Goal: Task Accomplishment & Management: Use online tool/utility

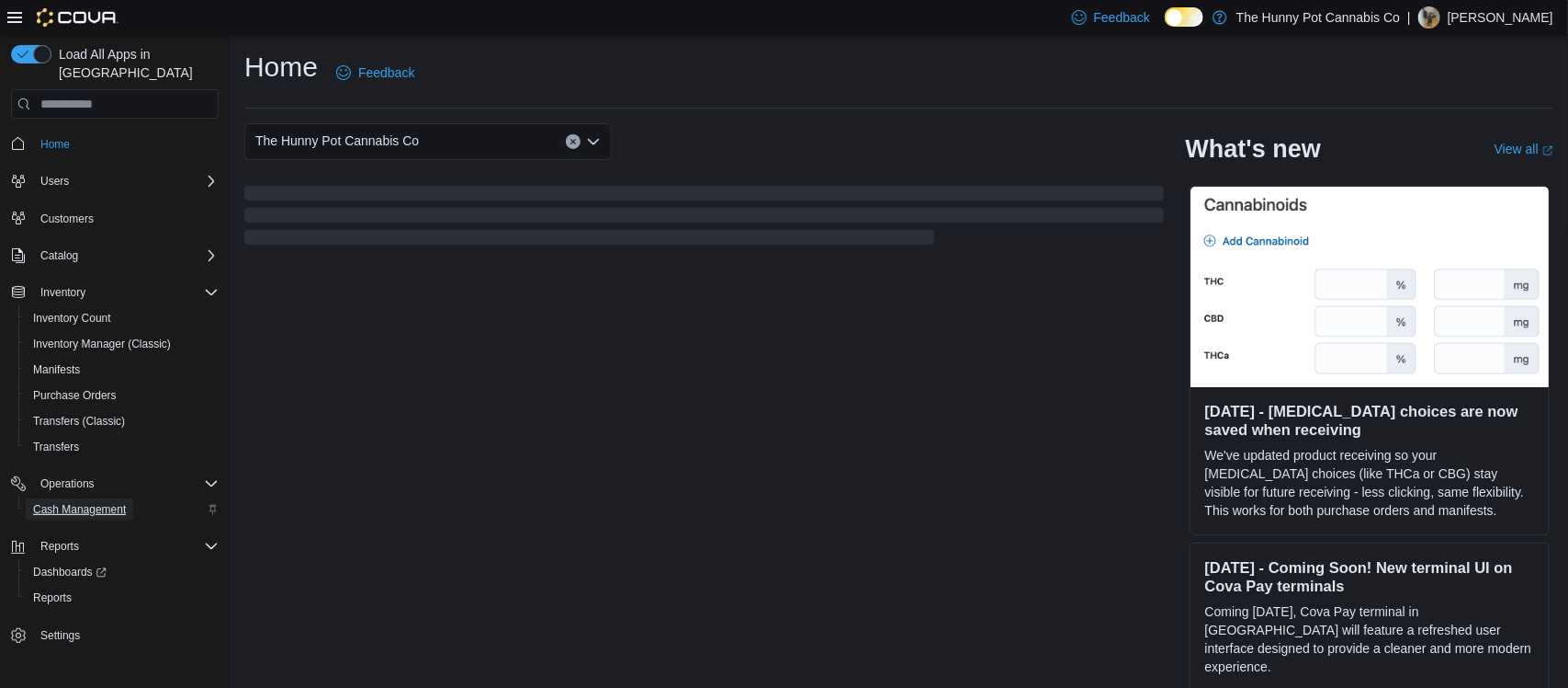
click at [79, 502] on span "Cash Management" at bounding box center [79, 509] width 93 height 15
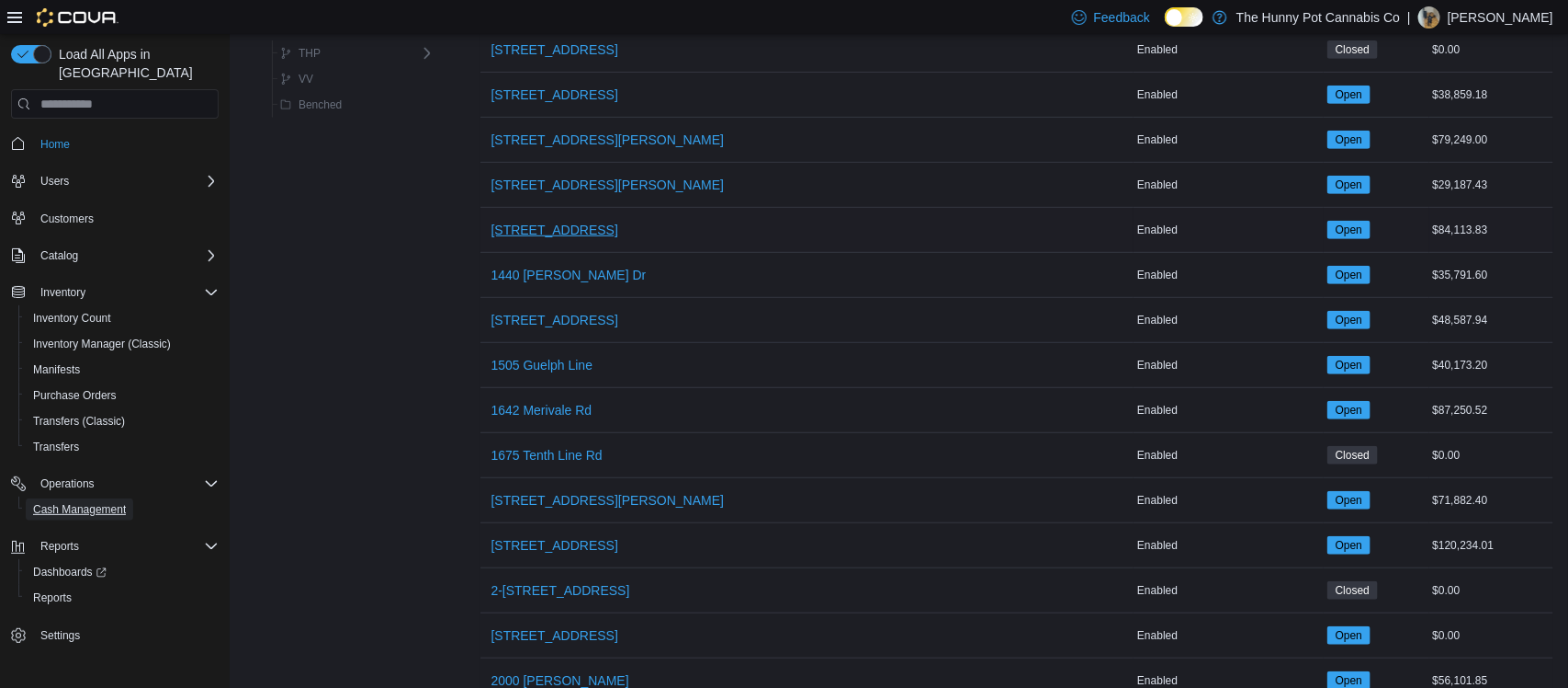
scroll to position [354, 0]
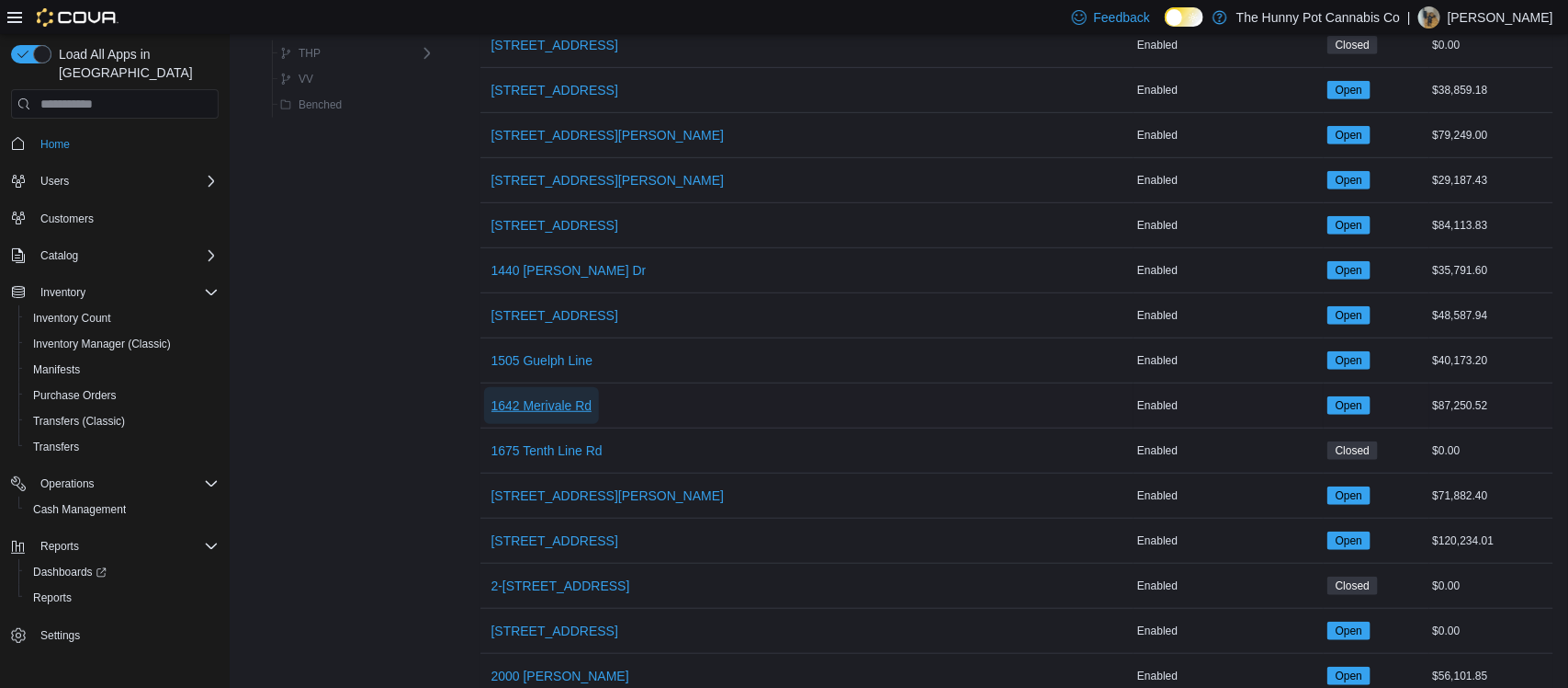
click at [549, 415] on span "1642 Merivale Rd" at bounding box center [542, 405] width 101 height 19
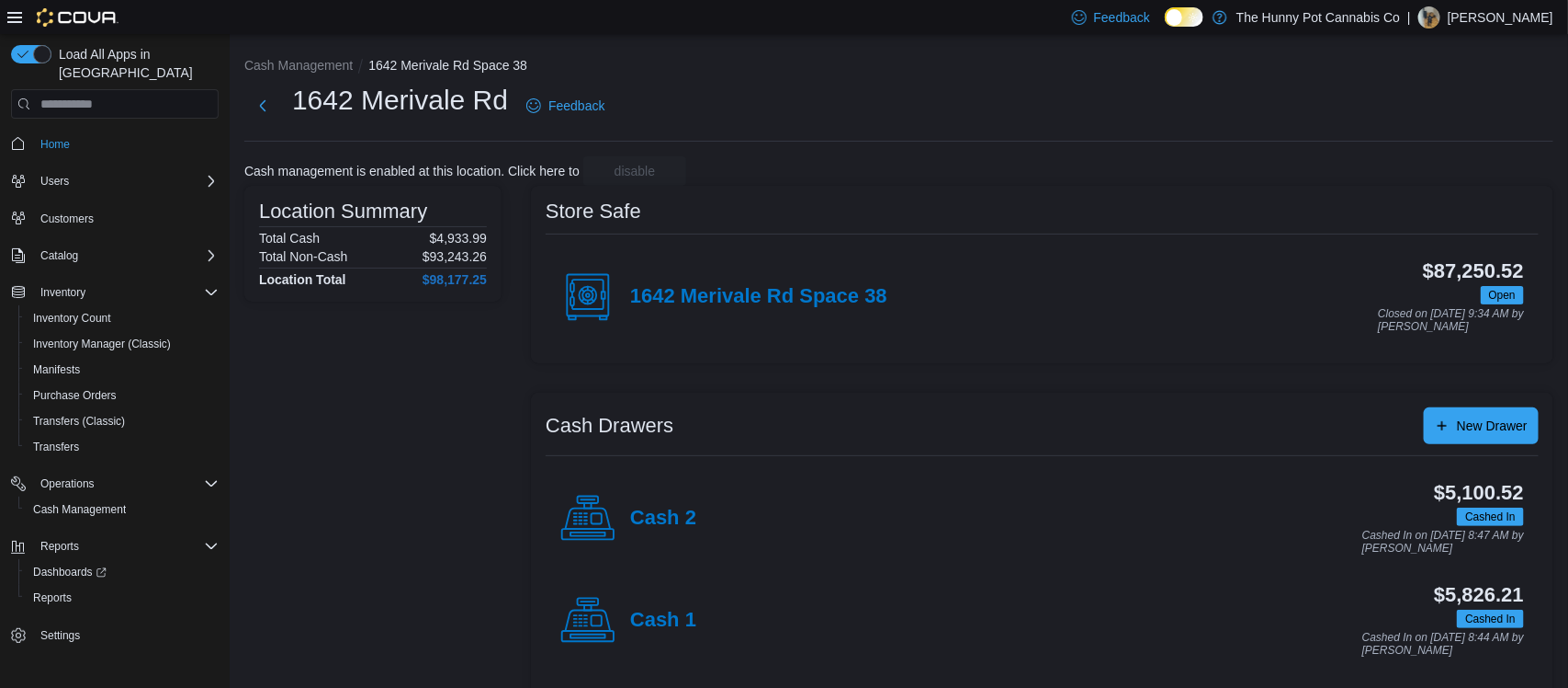
click at [656, 533] on div "Cash 2" at bounding box center [628, 518] width 136 height 55
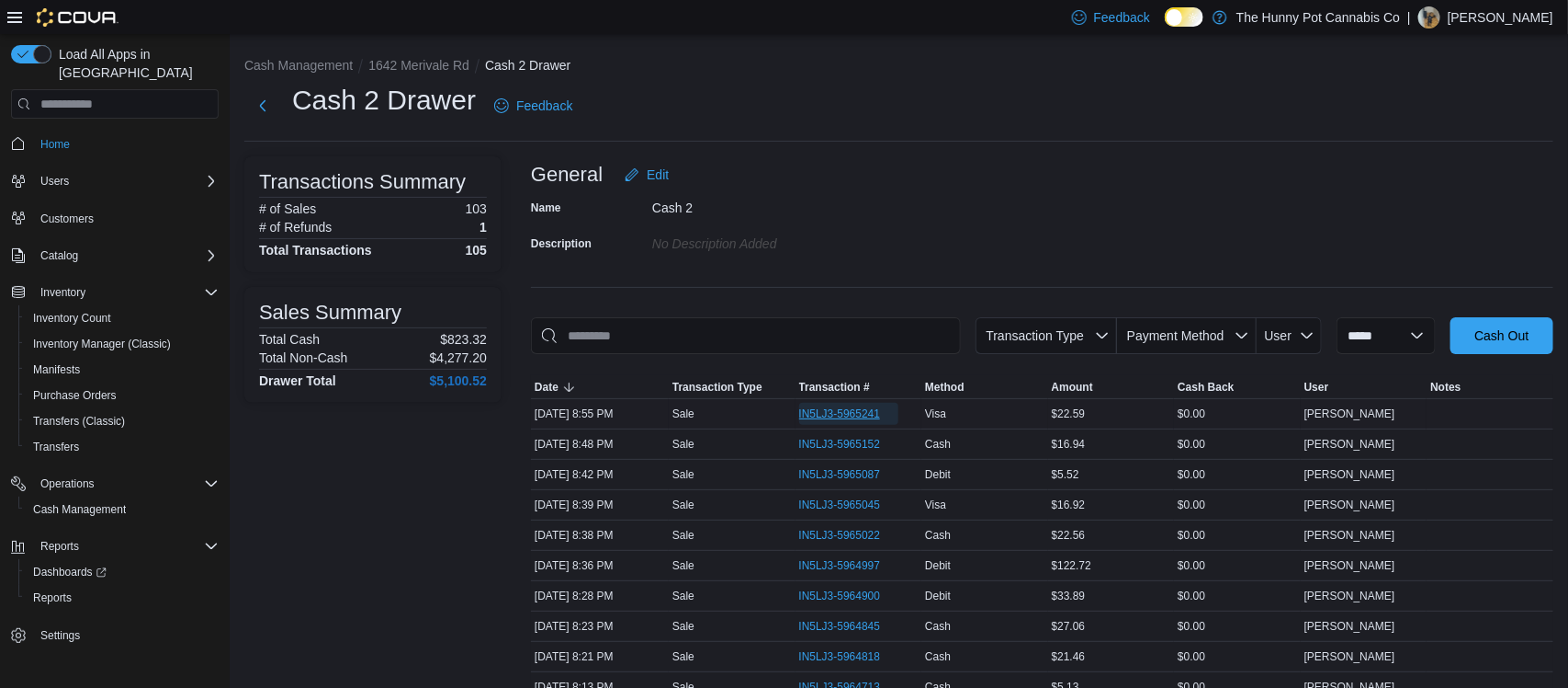
click at [820, 419] on span "IN5LJ3-5965241" at bounding box center [839, 414] width 81 height 15
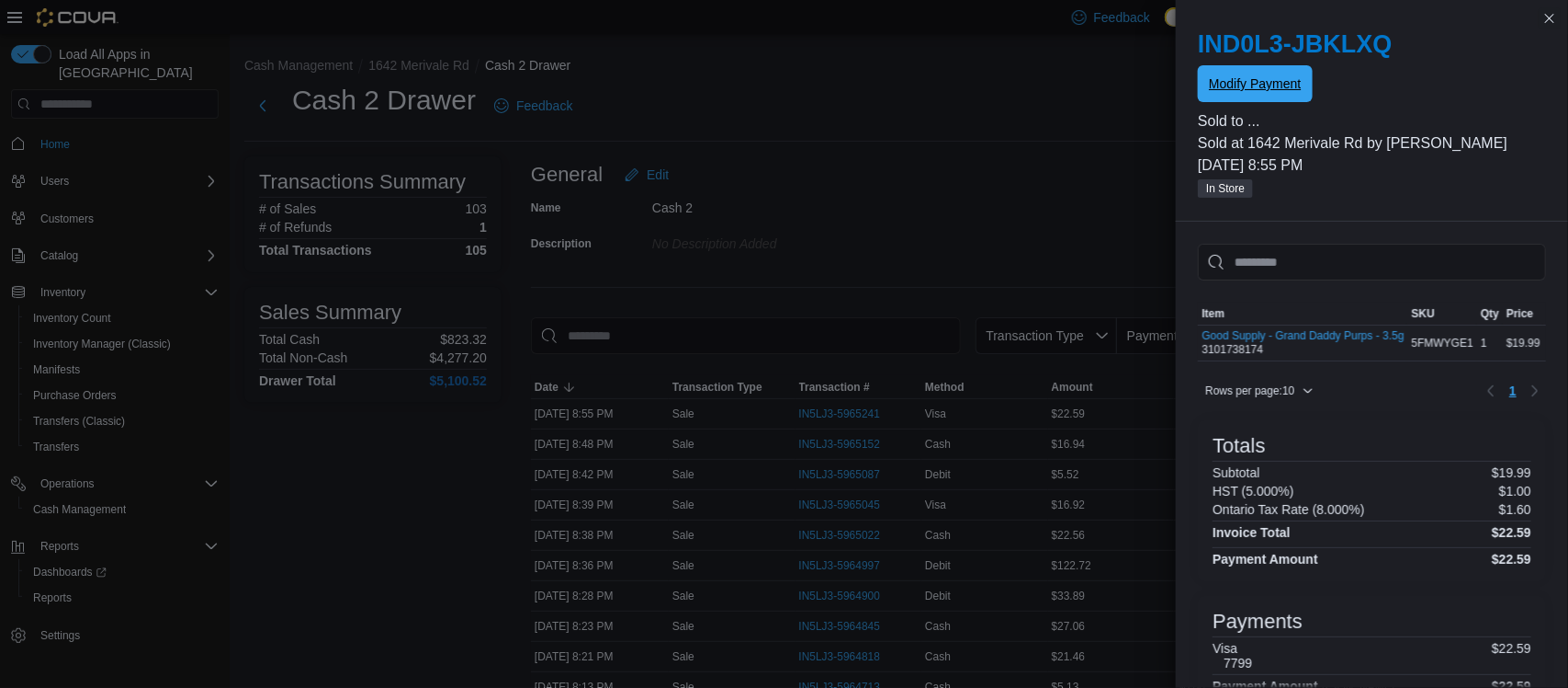
click at [1200, 86] on button "Modify Payment" at bounding box center [1255, 84] width 114 height 37
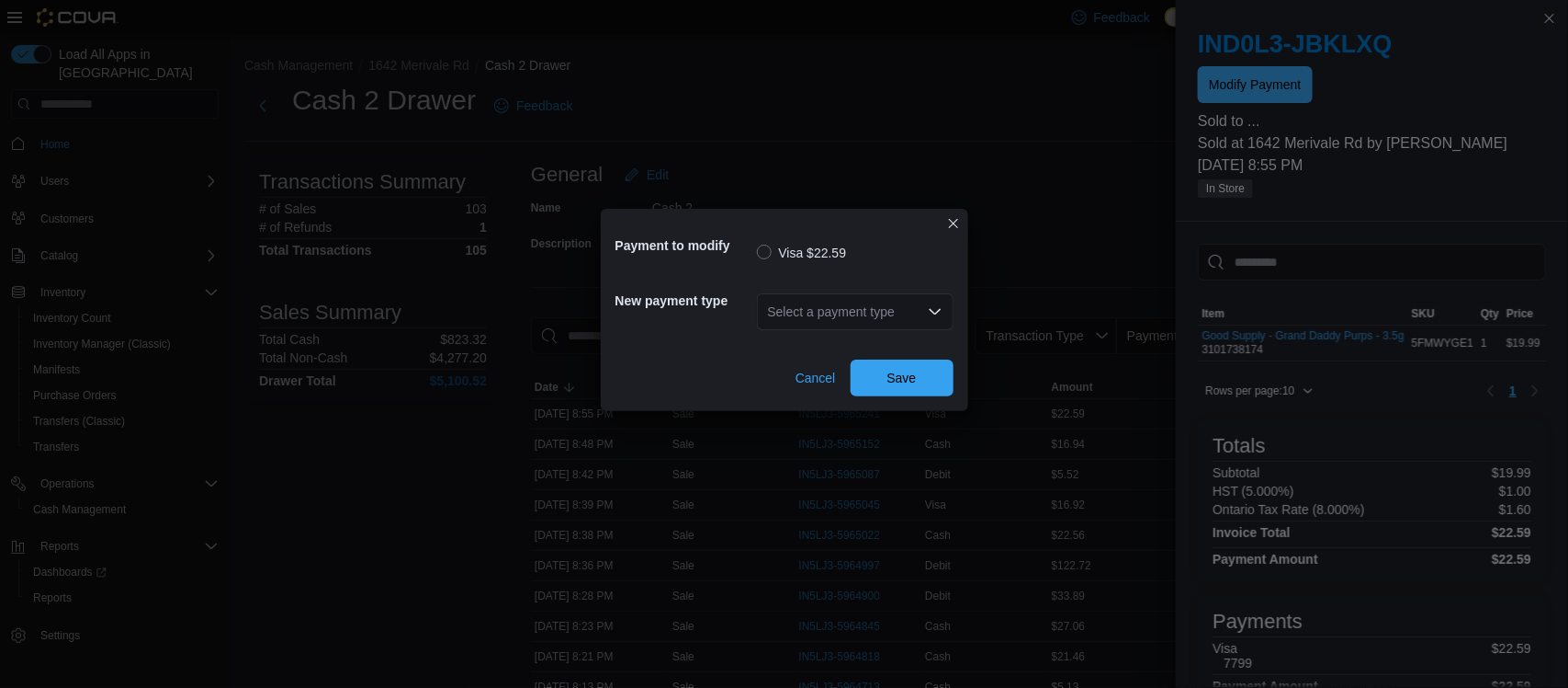
click at [787, 304] on div "Select a payment type" at bounding box center [855, 312] width 197 height 37
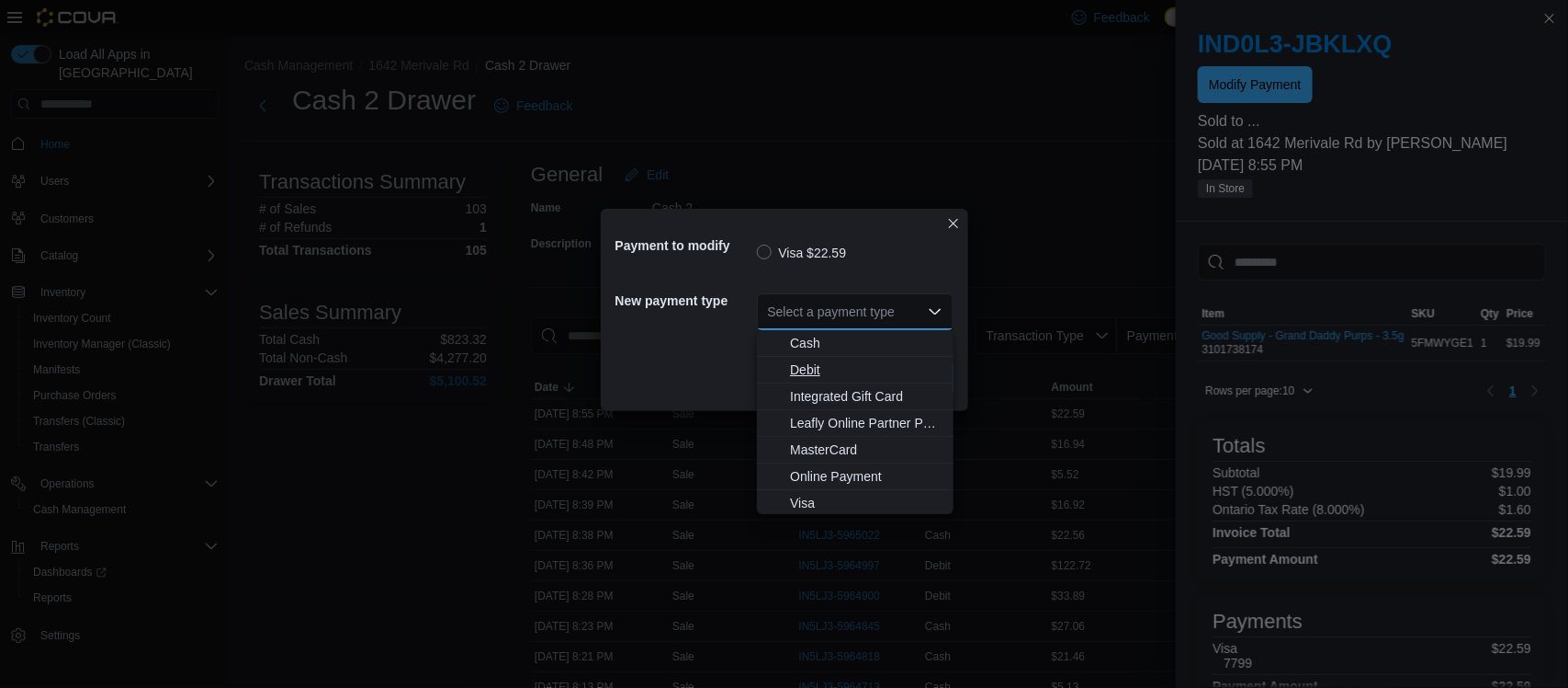
click at [804, 361] on span "Debit" at bounding box center [867, 369] width 153 height 19
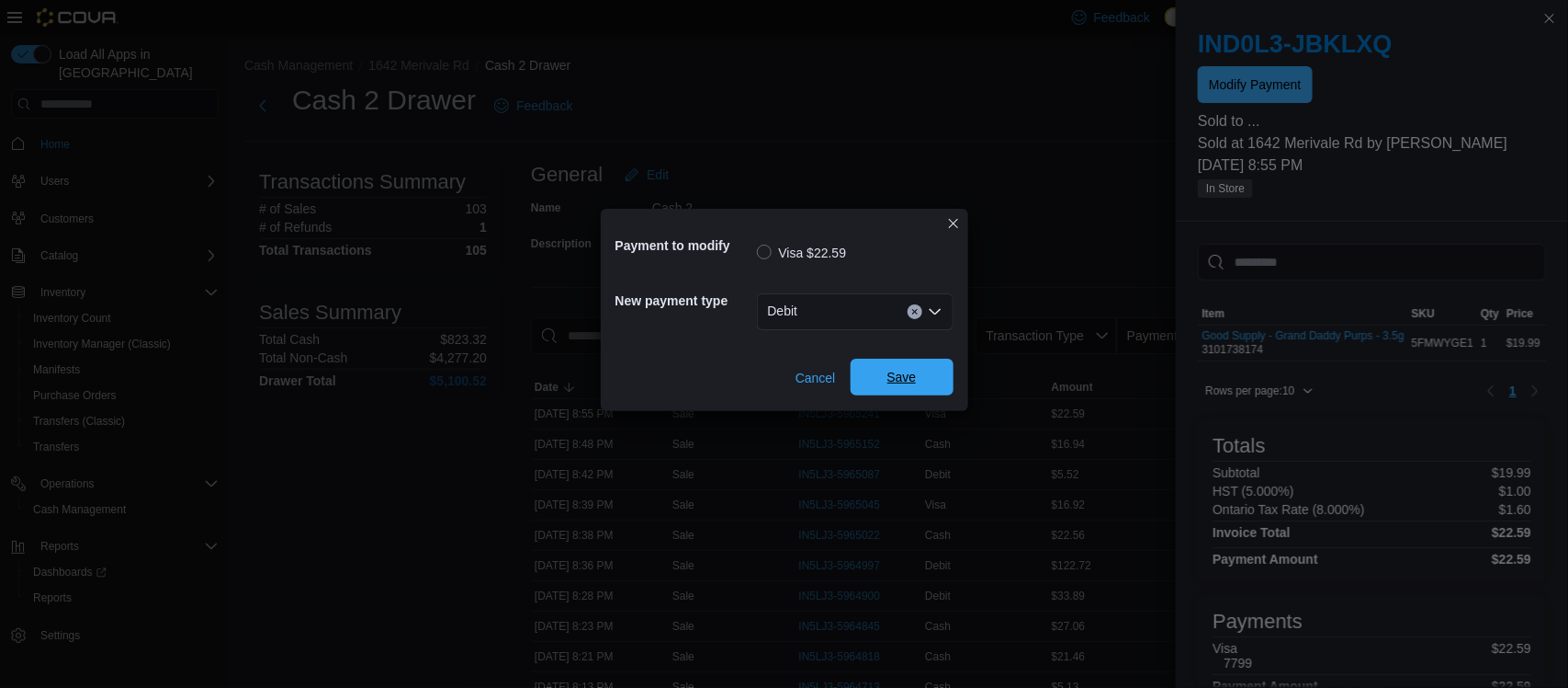
click at [879, 368] on span "Save" at bounding box center [902, 377] width 81 height 37
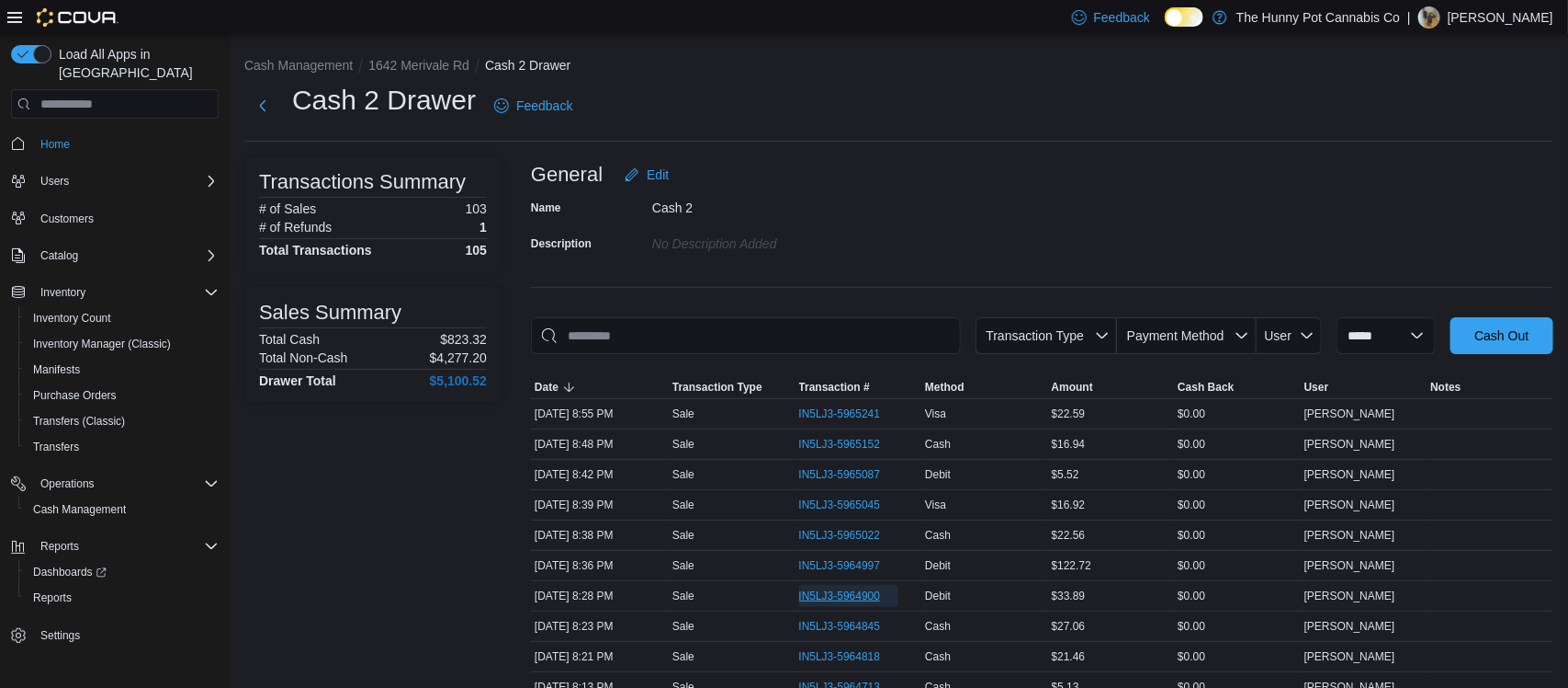
click at [813, 598] on span "IN5LJ3-5964900" at bounding box center [839, 595] width 81 height 15
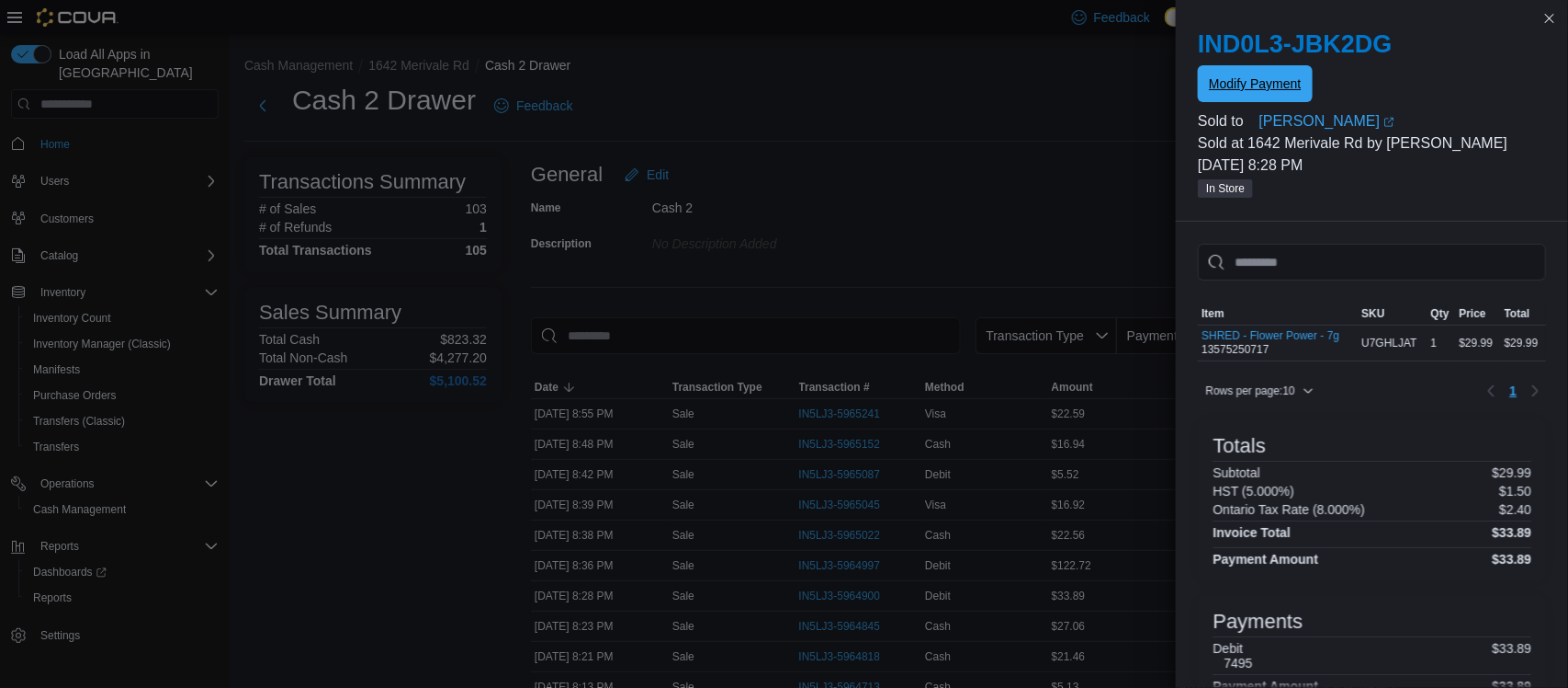
click at [1224, 99] on span "Modify Payment" at bounding box center [1255, 84] width 92 height 37
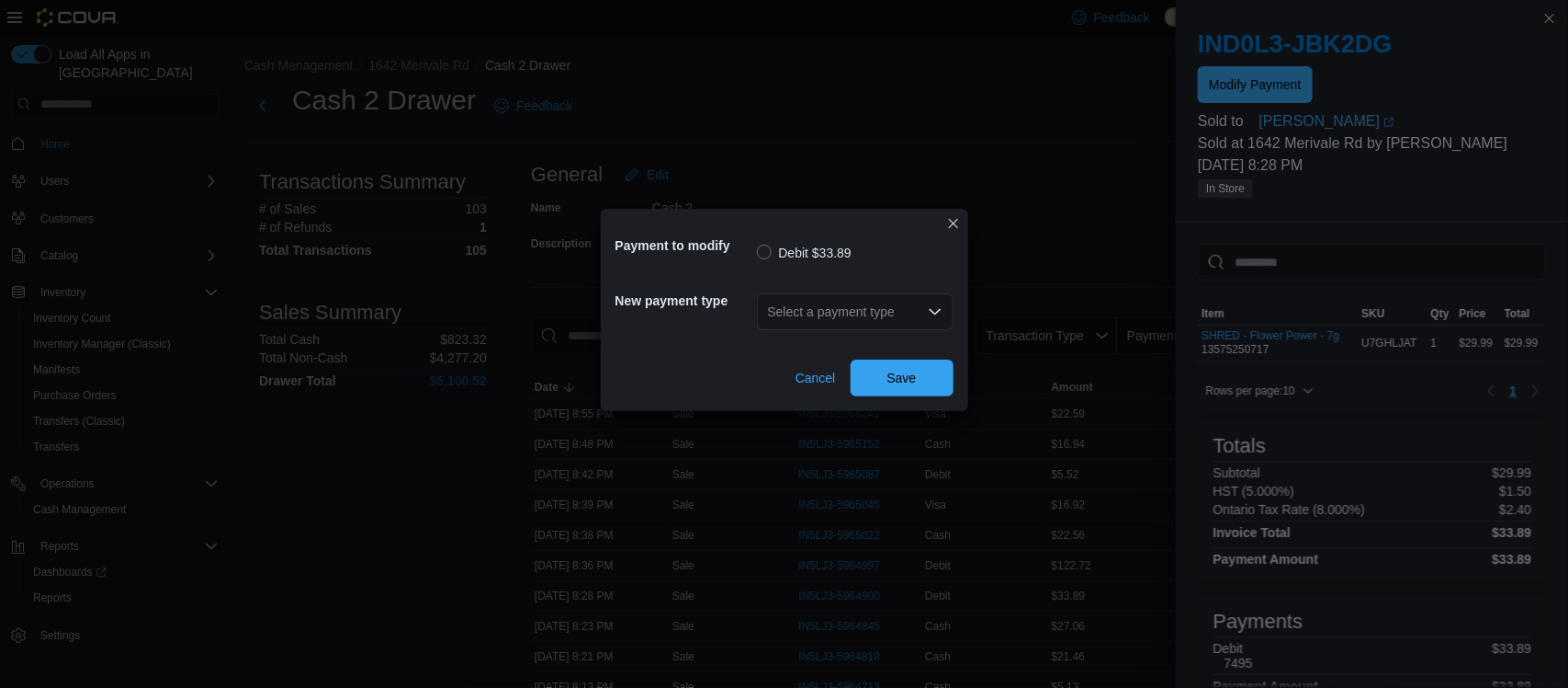
click at [813, 314] on div "Select a payment type" at bounding box center [855, 312] width 197 height 37
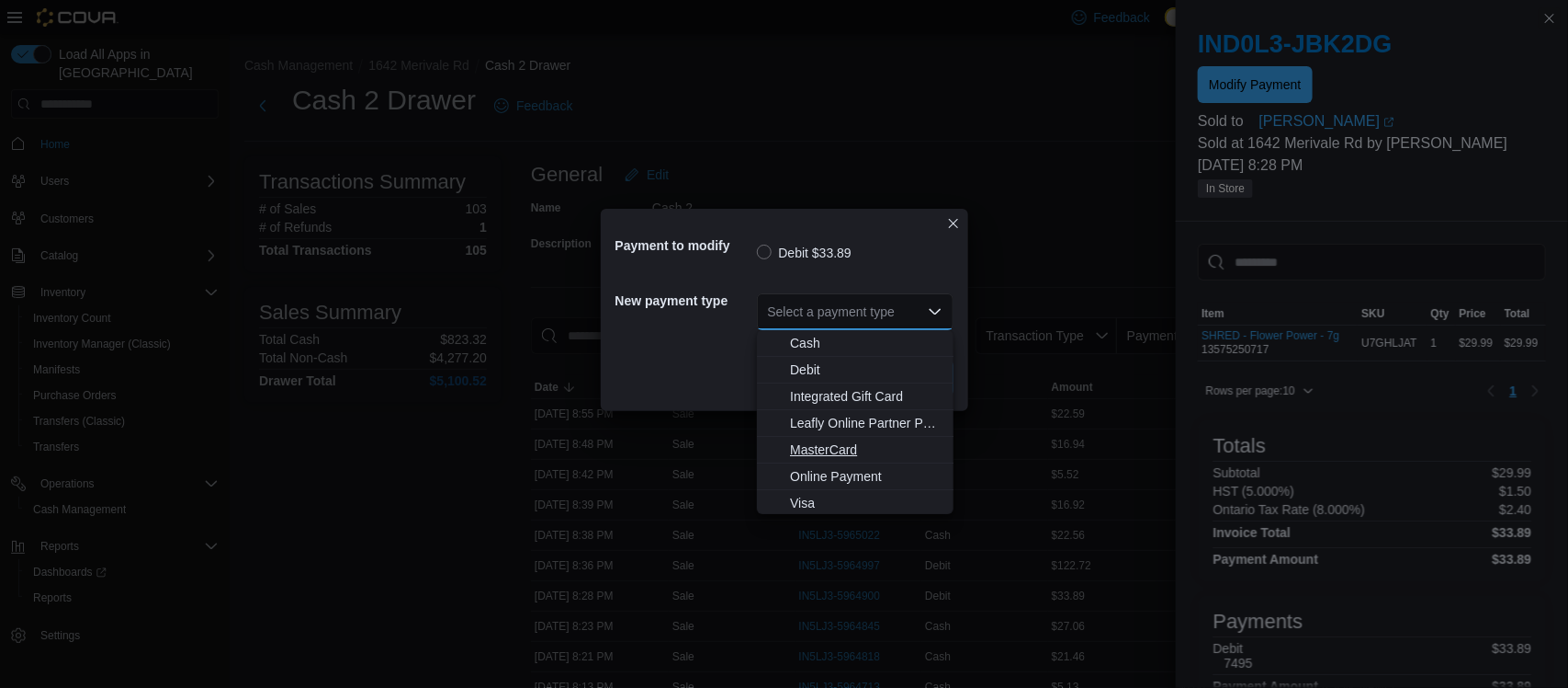
click at [846, 445] on span "MasterCard" at bounding box center [867, 449] width 153 height 19
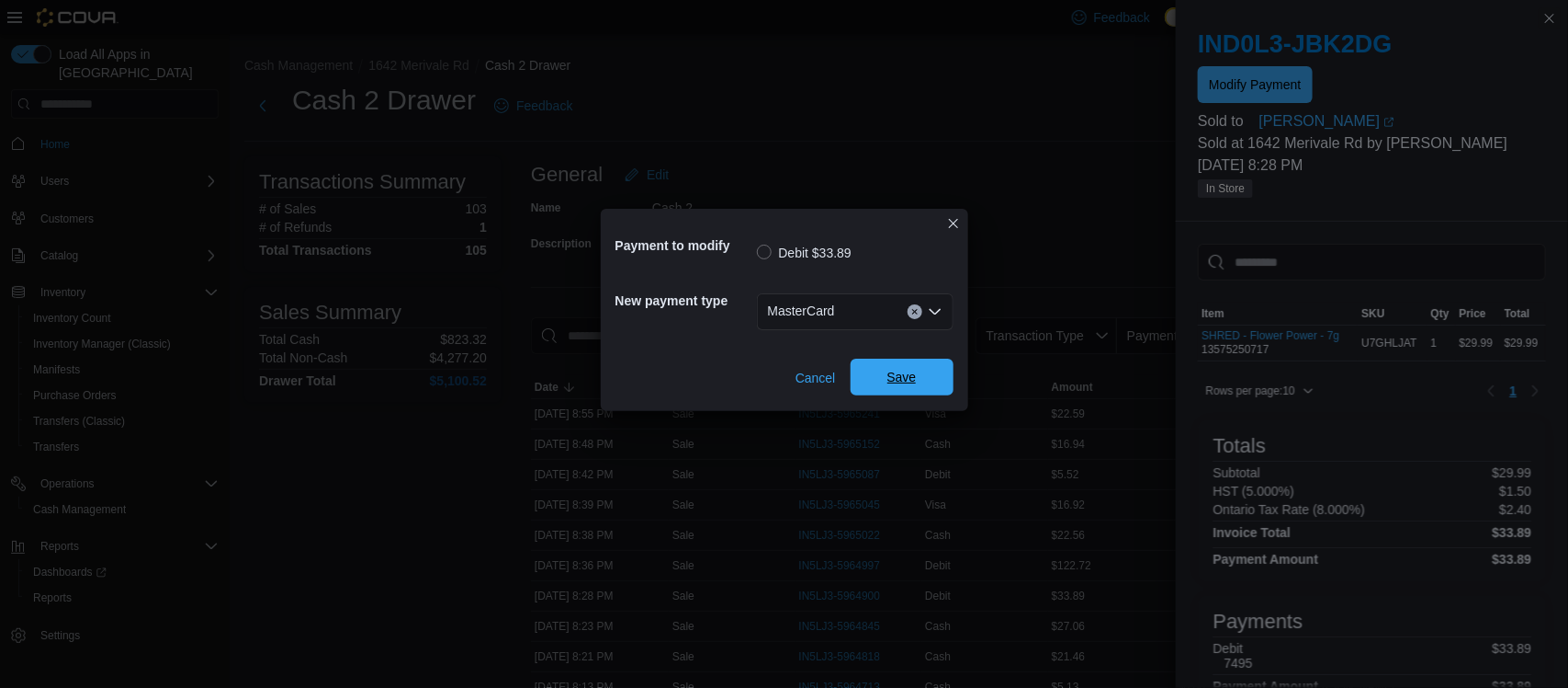
click at [922, 365] on span "Save" at bounding box center [902, 377] width 81 height 37
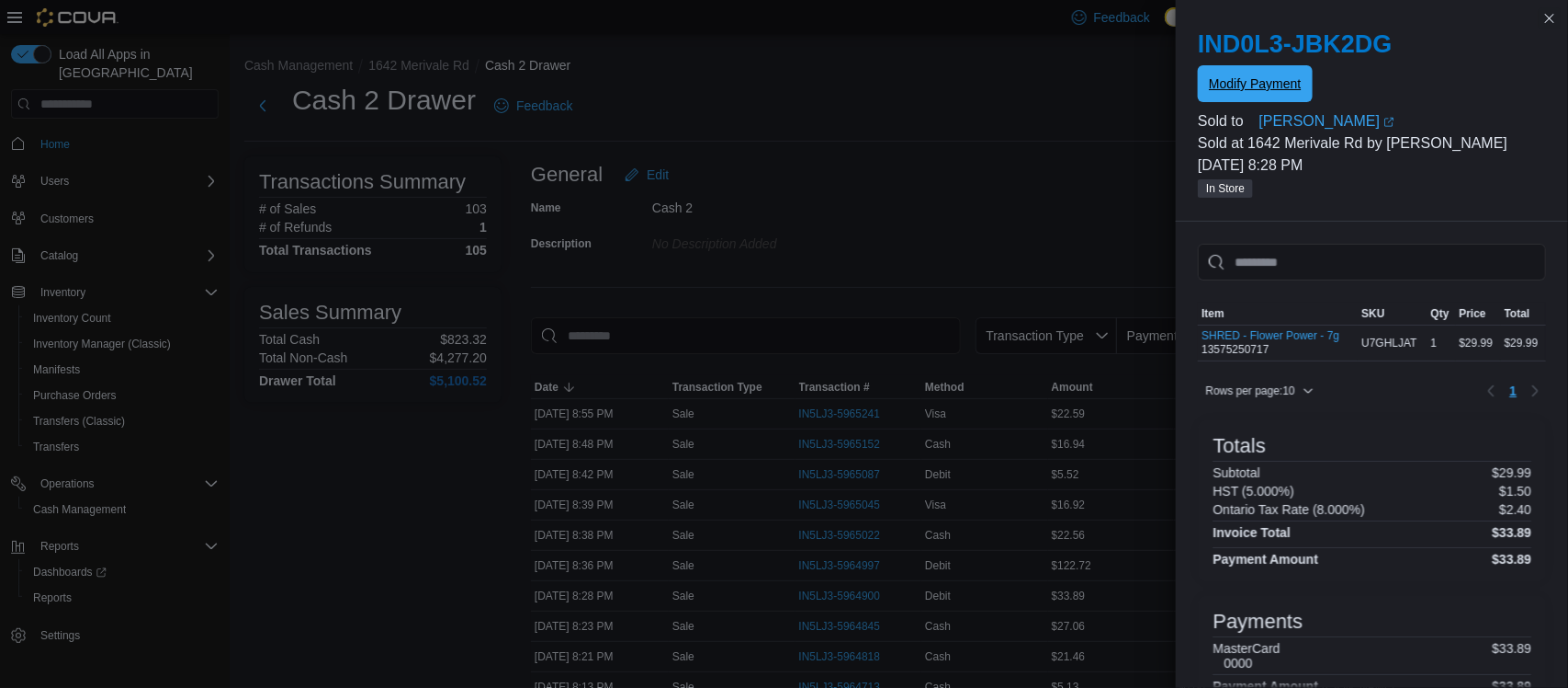
click at [1293, 67] on span "Modify Payment" at bounding box center [1255, 84] width 92 height 37
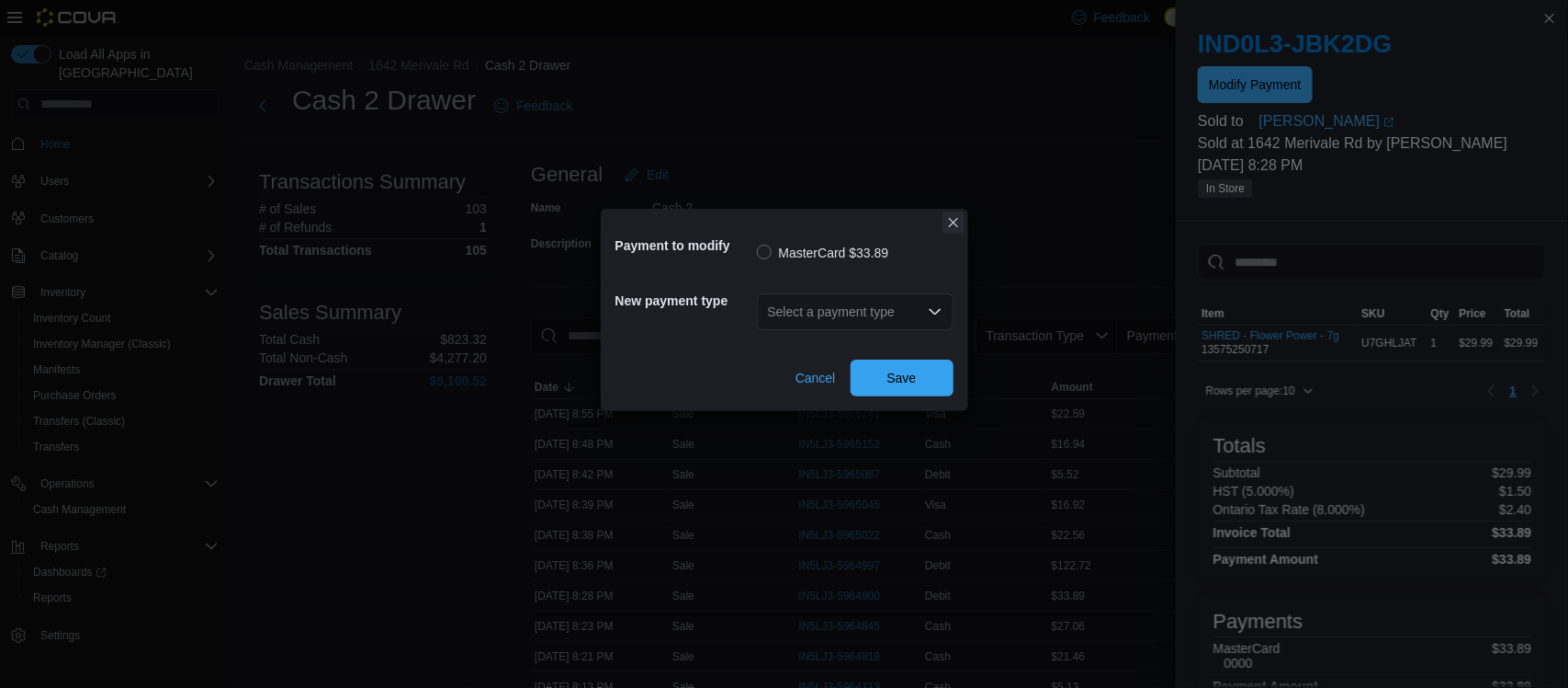
click at [962, 226] on button "Closes this modal window" at bounding box center [953, 222] width 23 height 23
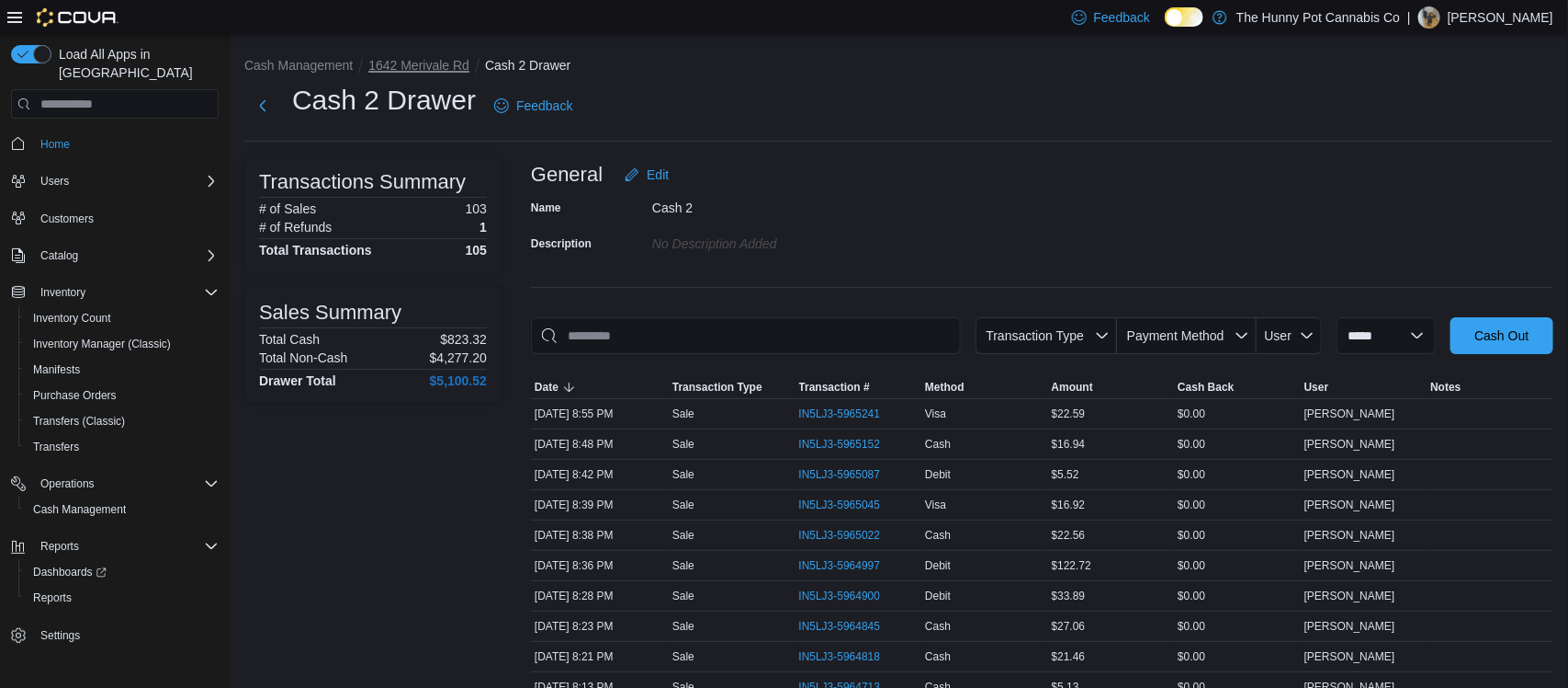
click at [433, 72] on button "1642 Merivale Rd" at bounding box center [418, 65] width 101 height 15
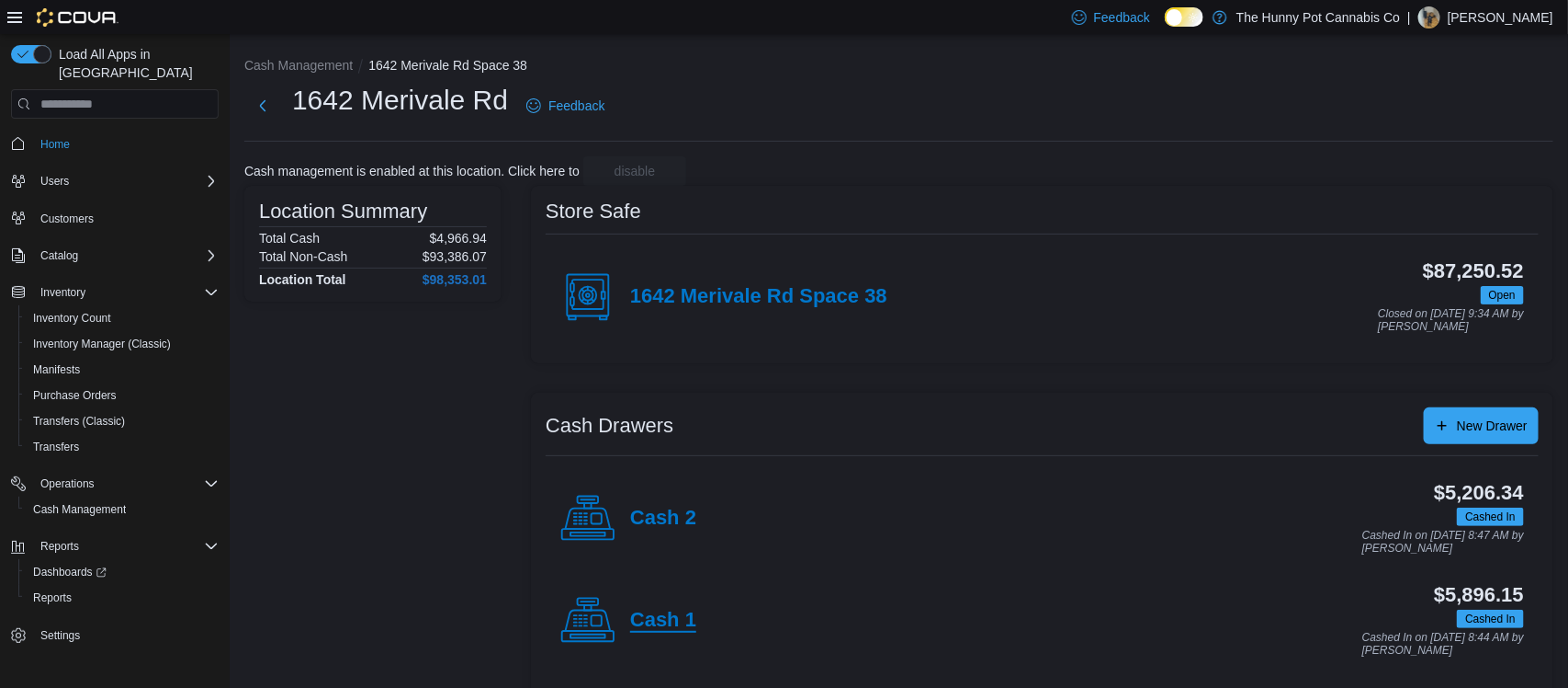
click at [680, 628] on h4 "Cash 1" at bounding box center [663, 620] width 67 height 24
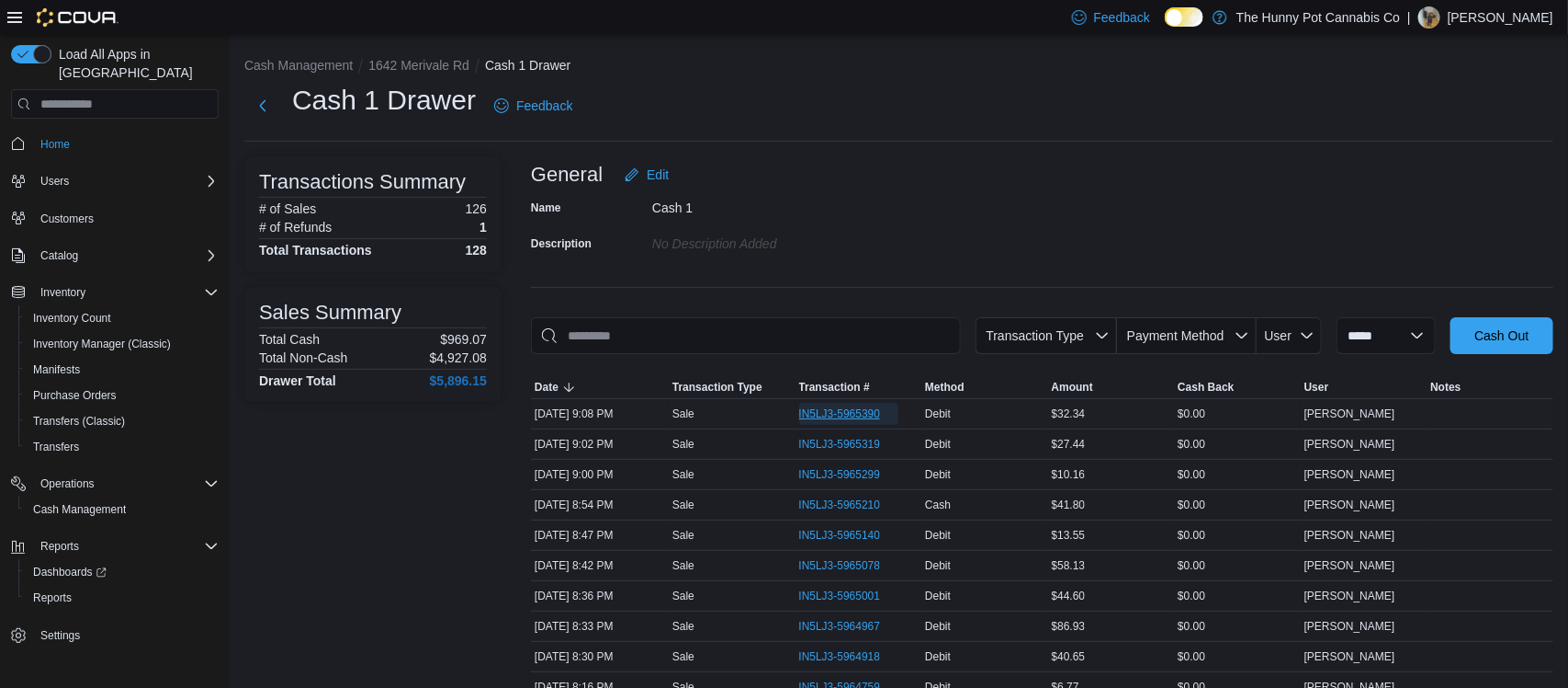
click at [813, 414] on span "IN5LJ3-5965390" at bounding box center [839, 414] width 81 height 15
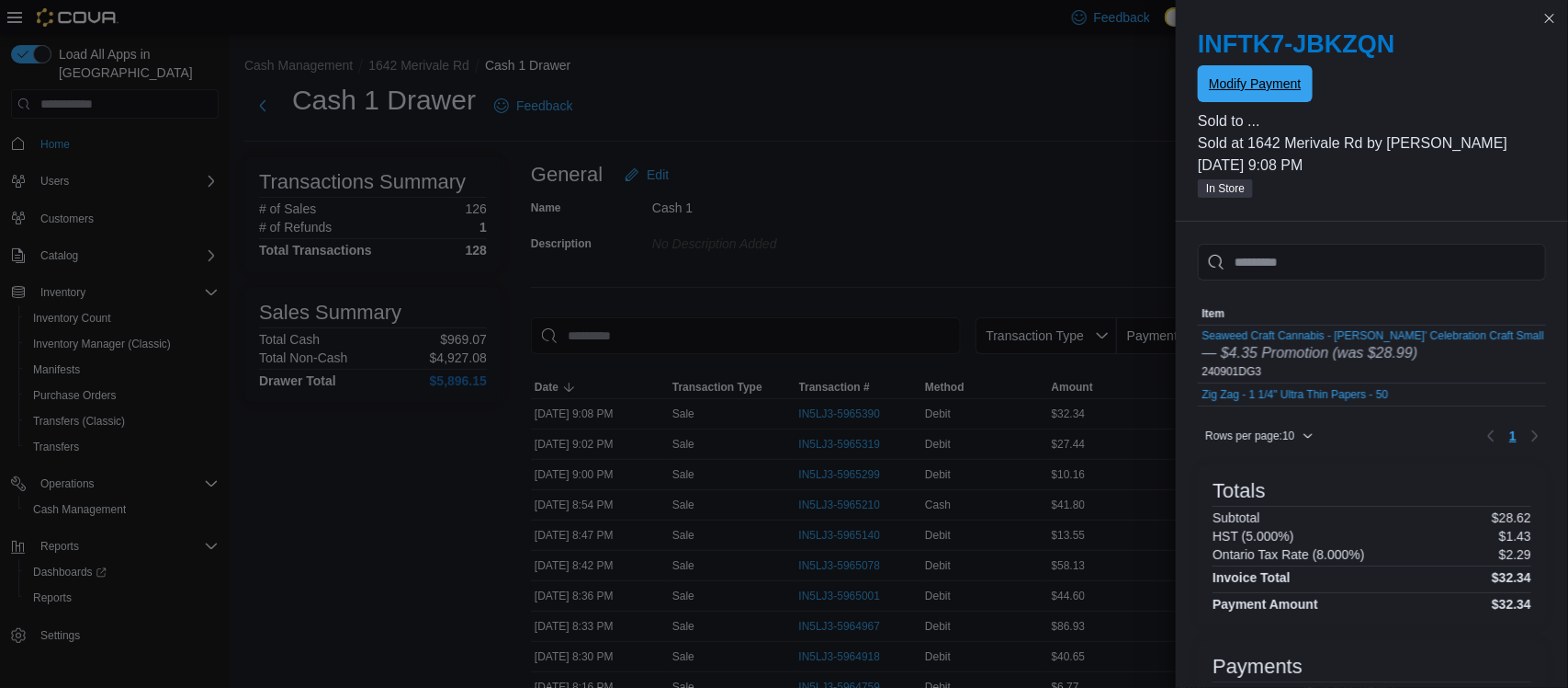
click at [1238, 82] on span "Modify Payment" at bounding box center [1255, 83] width 92 height 19
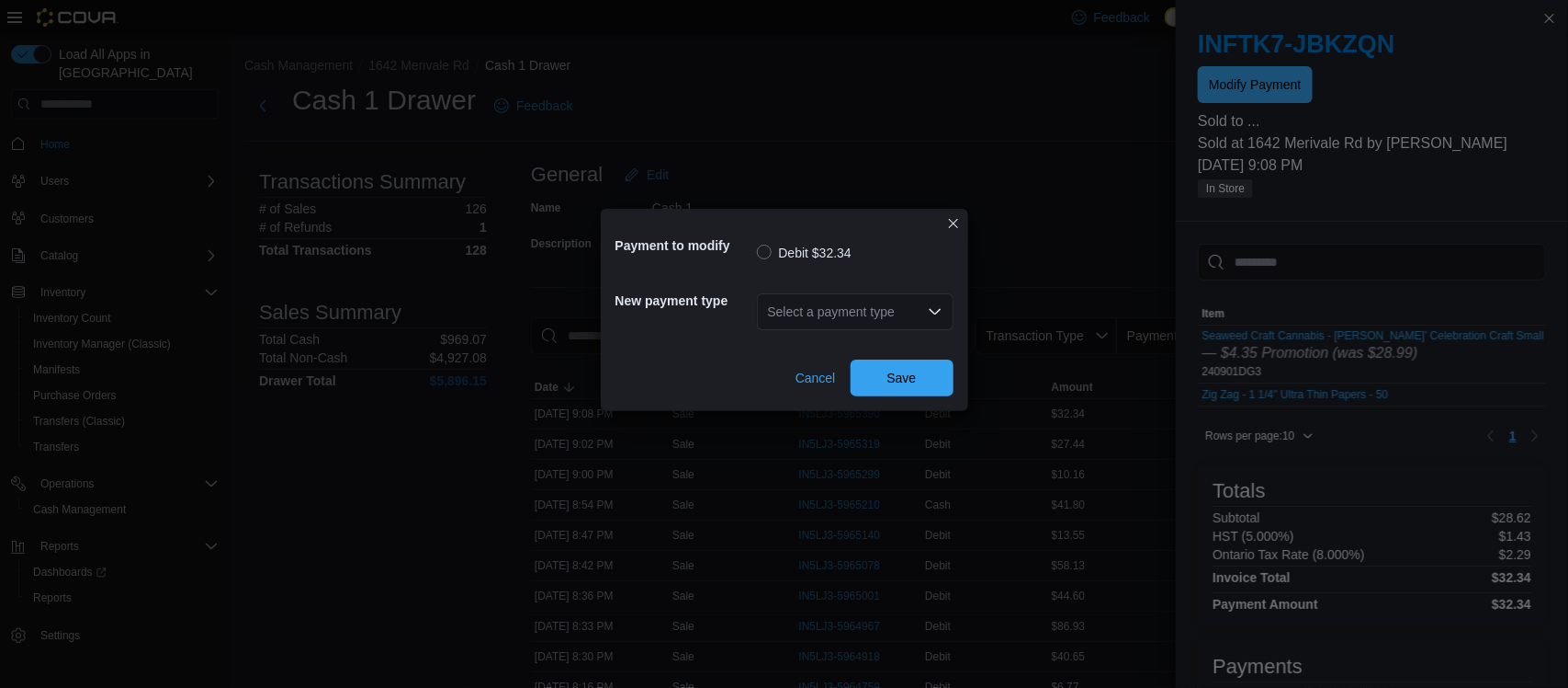
click at [950, 312] on div "Select a payment type" at bounding box center [855, 312] width 197 height 37
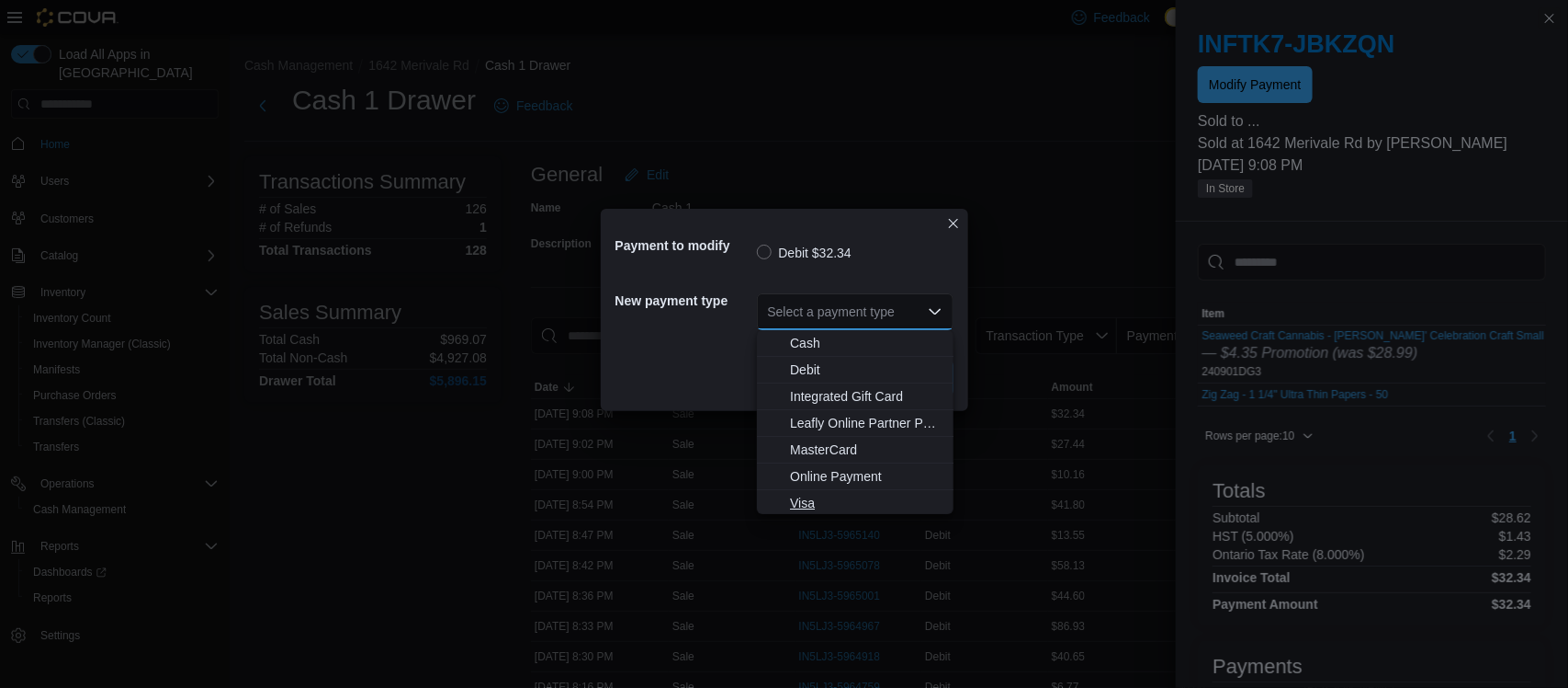
click at [816, 490] on button "Visa" at bounding box center [855, 503] width 197 height 26
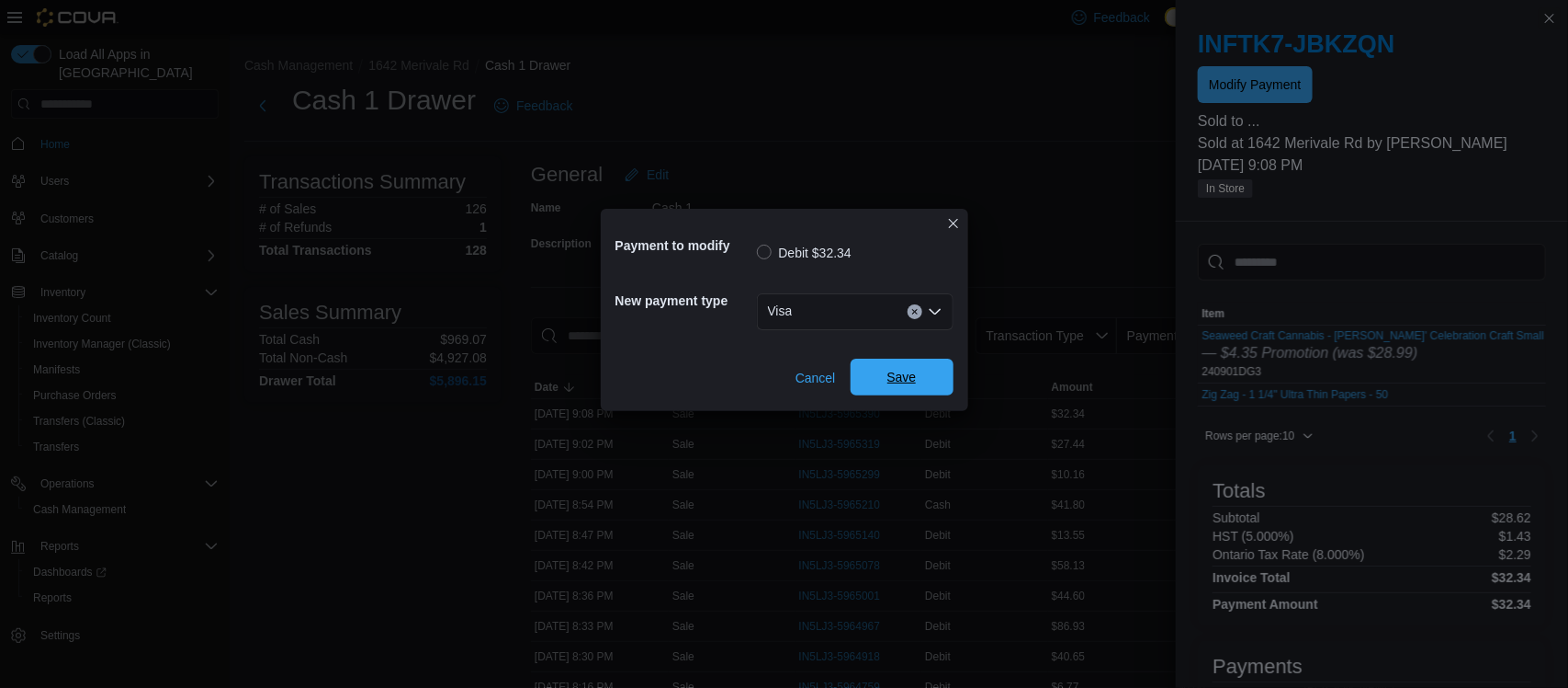
click at [922, 370] on span "Save" at bounding box center [902, 377] width 81 height 37
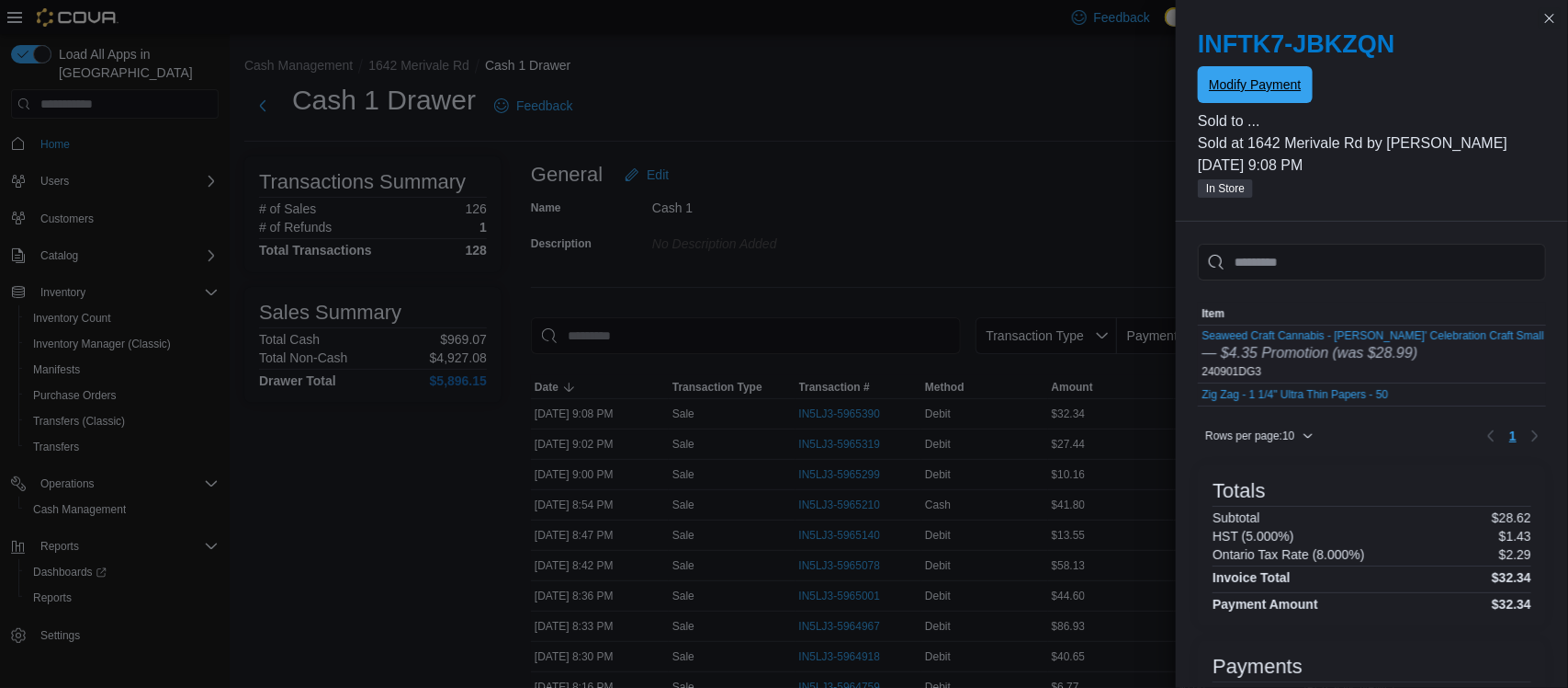
scroll to position [275, 0]
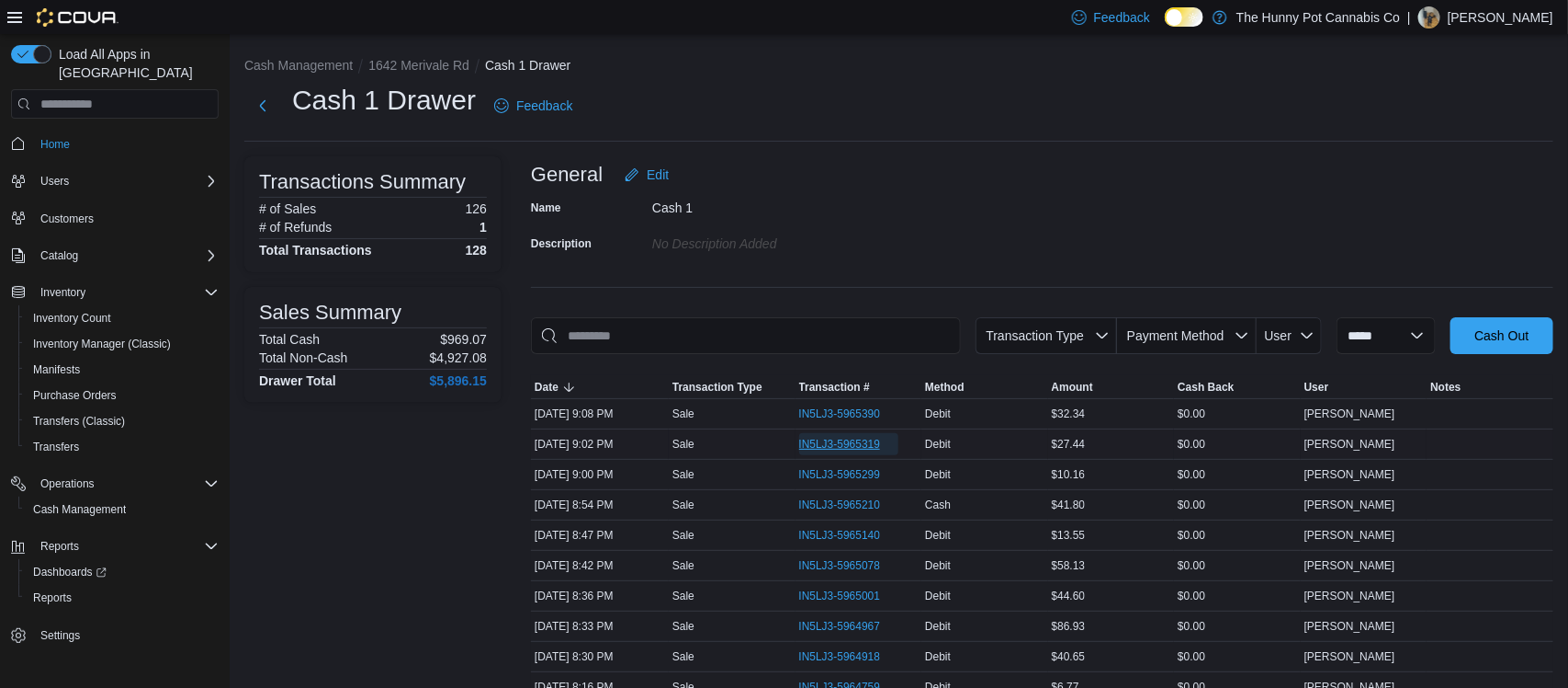
click at [855, 454] on span "IN5LJ3-5965319" at bounding box center [849, 444] width 100 height 23
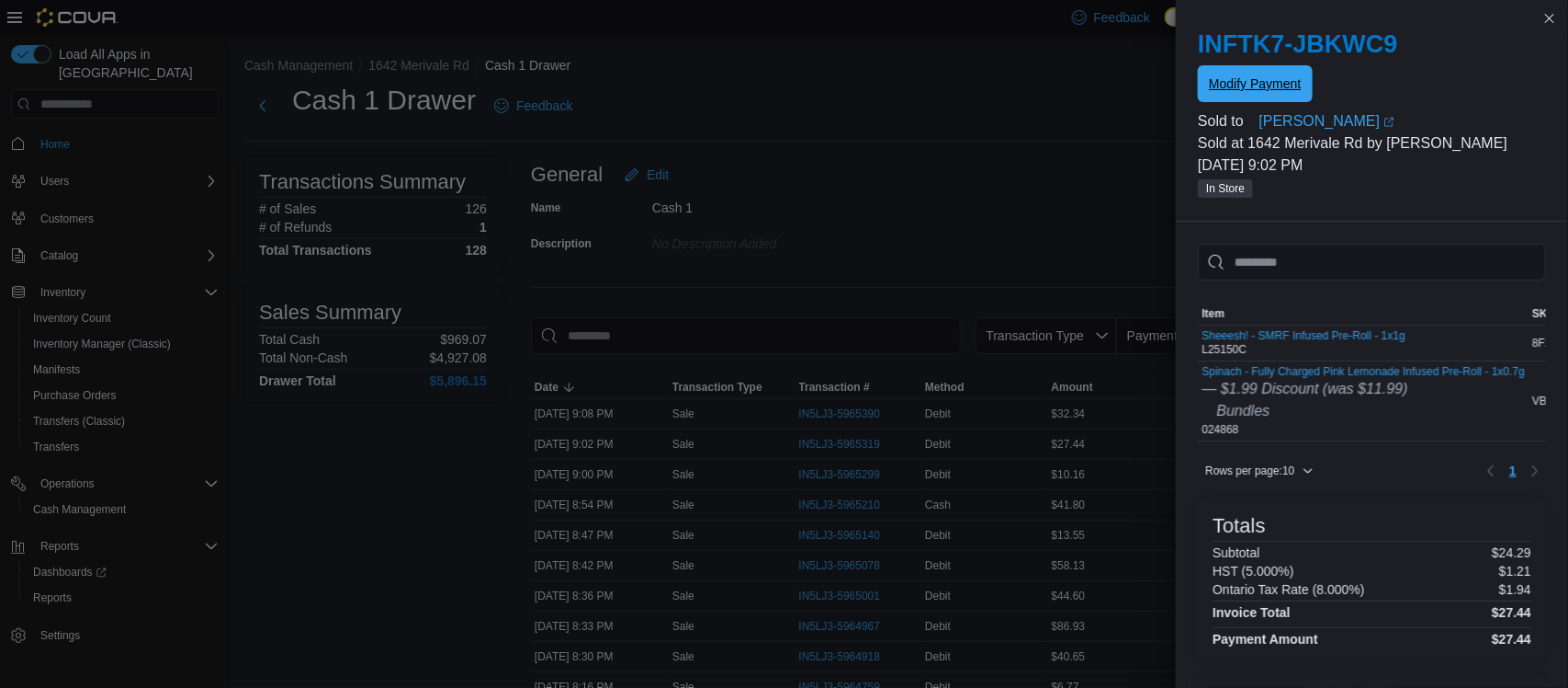
click at [1265, 83] on span "Modify Payment" at bounding box center [1255, 83] width 92 height 19
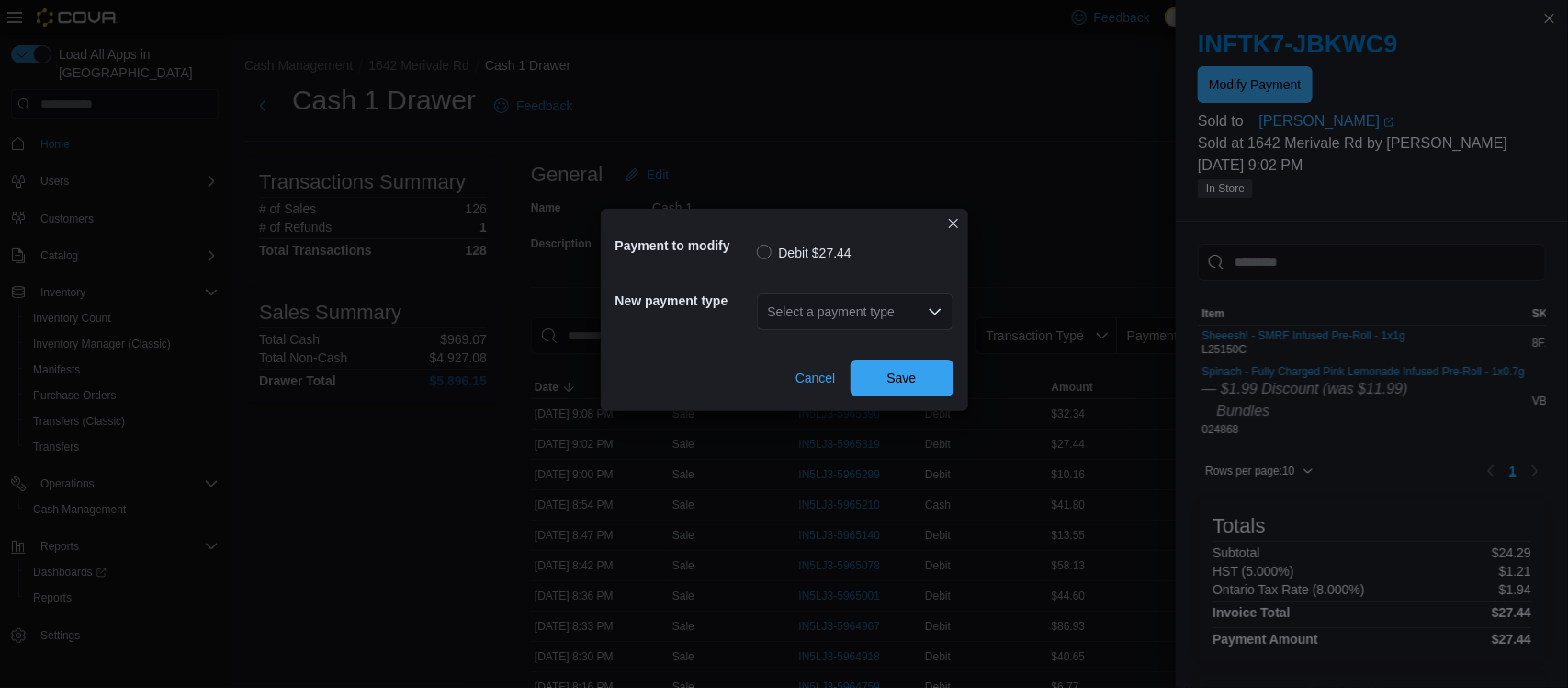
click at [793, 310] on div "Select a payment type" at bounding box center [855, 312] width 197 height 37
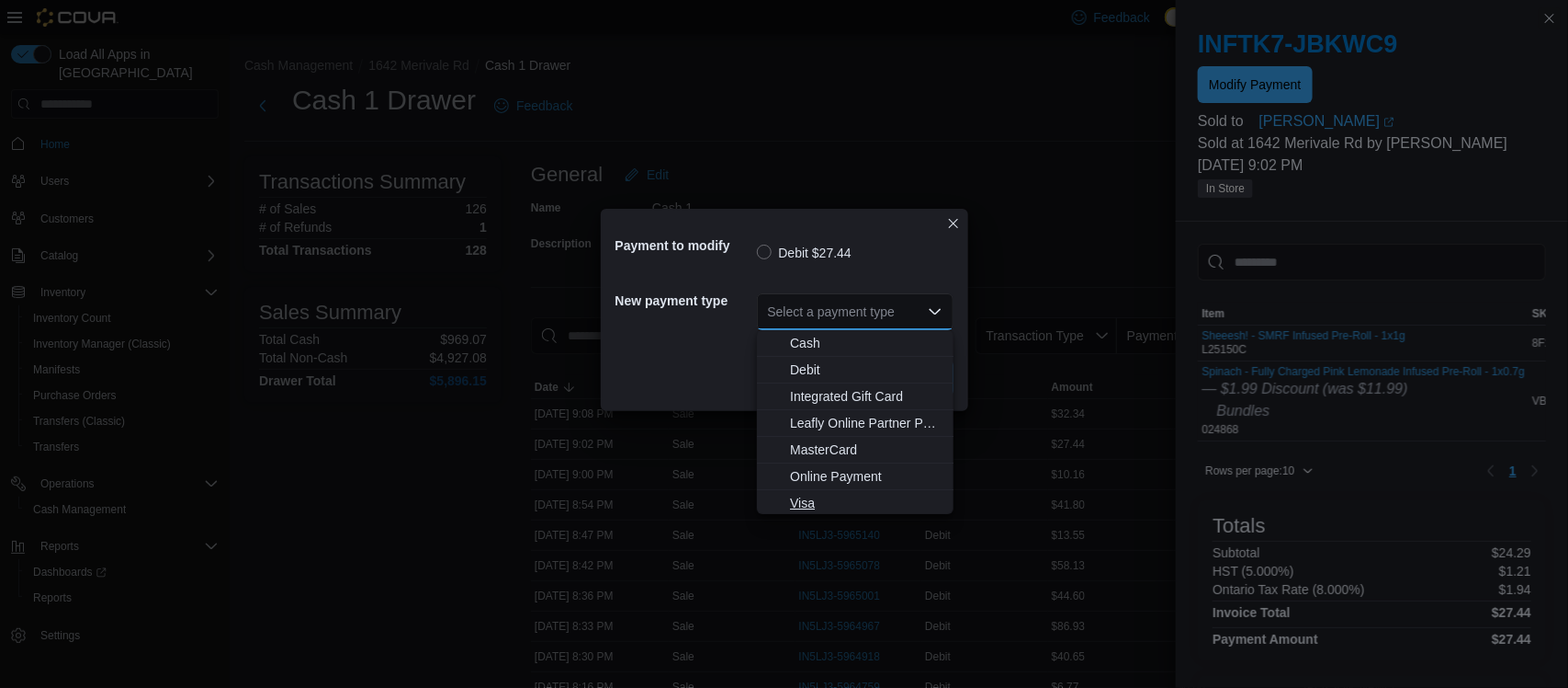
click at [832, 508] on span "Visa" at bounding box center [867, 503] width 153 height 19
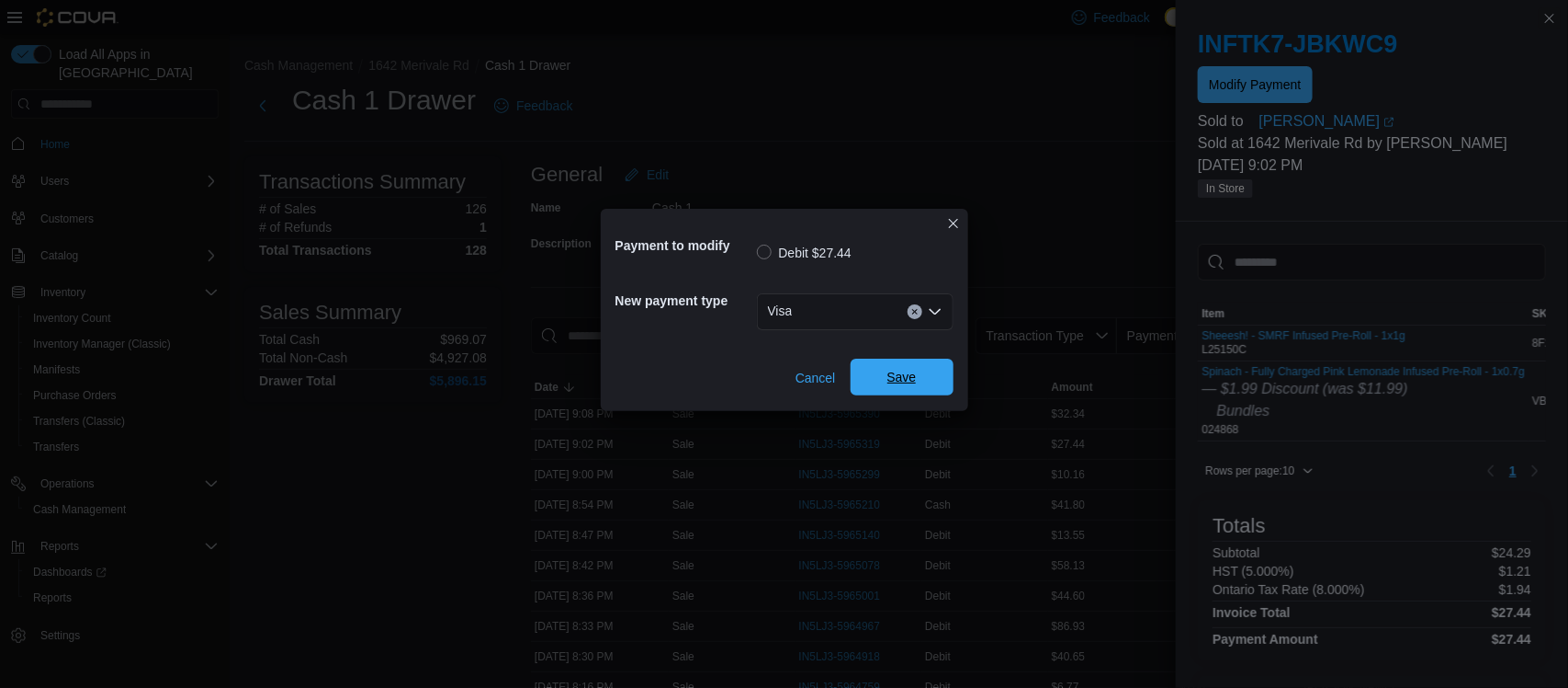
click at [895, 369] on span "Save" at bounding box center [902, 376] width 29 height 19
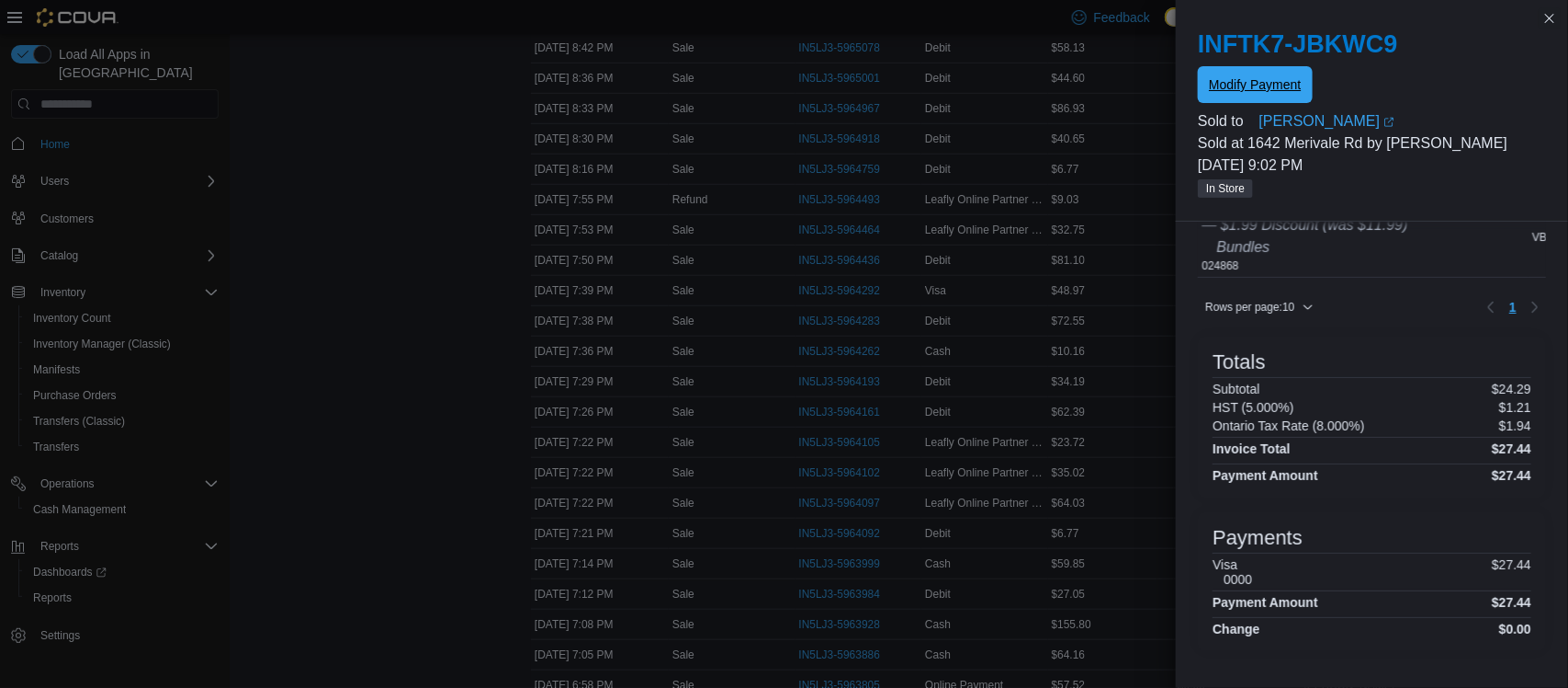
scroll to position [519, 0]
